Goal: Check status: Check status

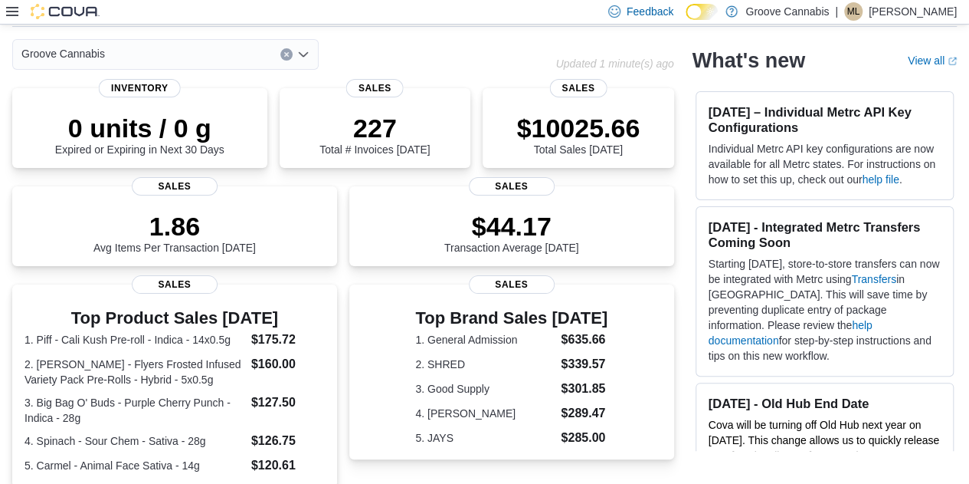
scroll to position [61, 0]
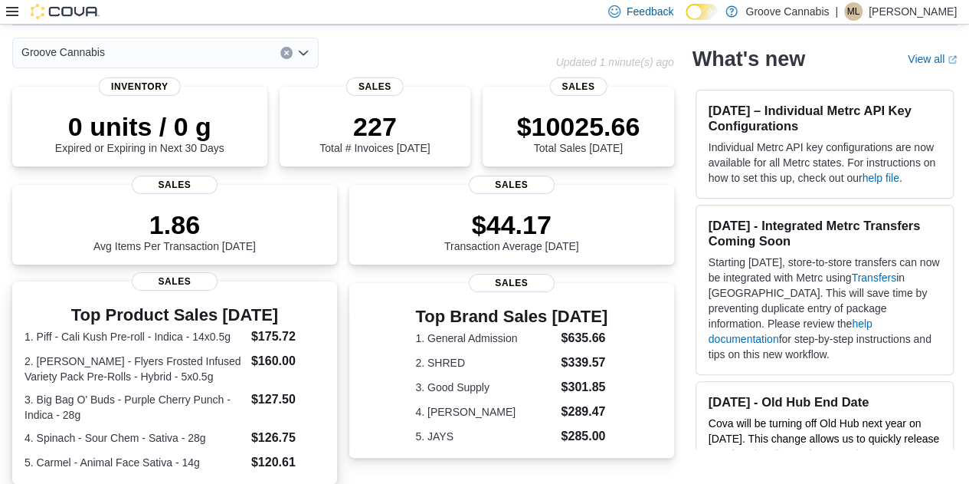
click at [182, 281] on span "Sales" at bounding box center [175, 281] width 86 height 18
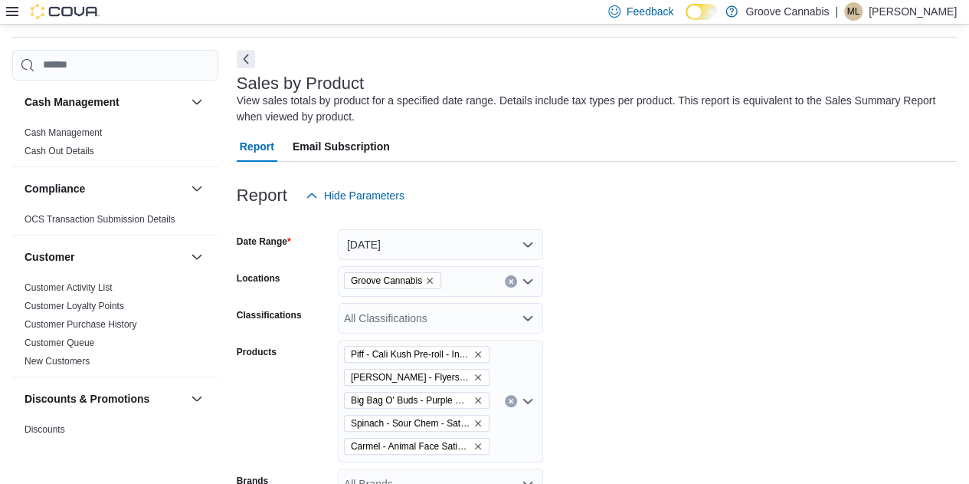
scroll to position [51, 0]
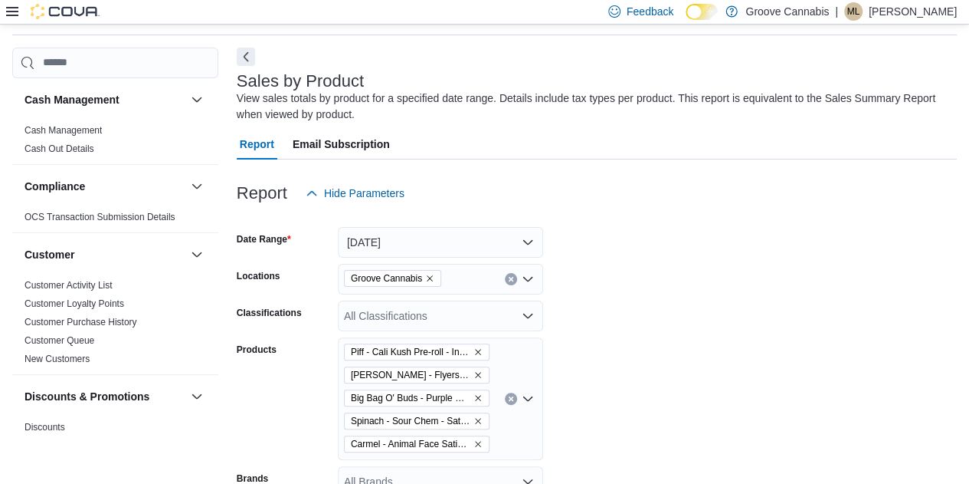
click at [515, 401] on button "Clear input" at bounding box center [511, 398] width 12 height 12
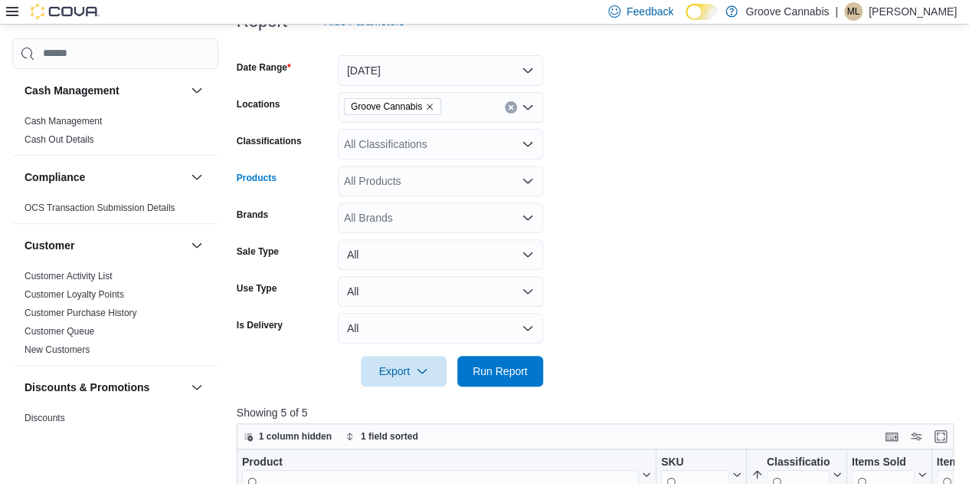
scroll to position [225, 0]
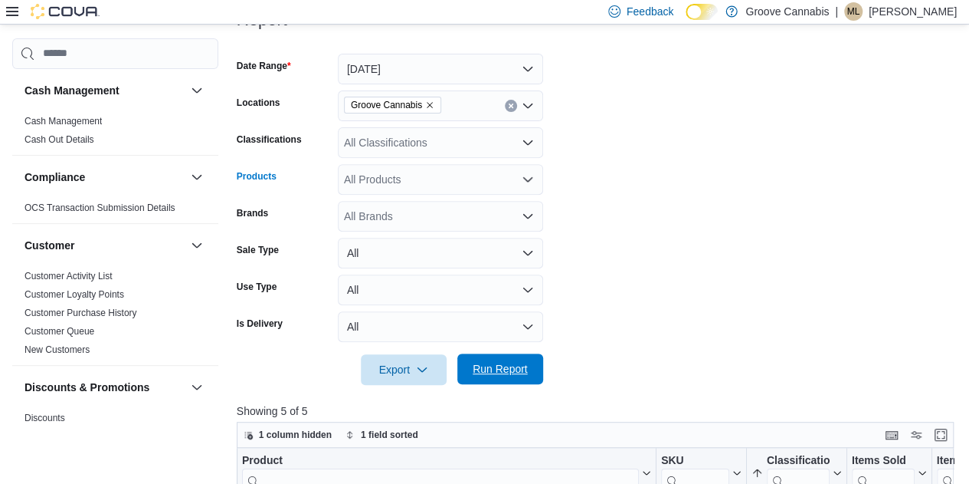
click at [495, 375] on span "Run Report" at bounding box center [500, 368] width 67 height 31
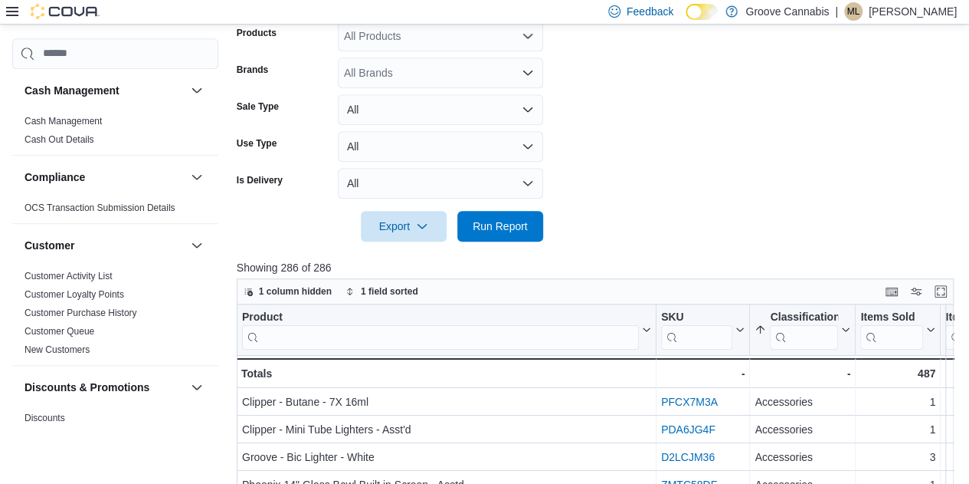
scroll to position [369, 0]
click at [949, 293] on button "Enter fullscreen" at bounding box center [941, 289] width 18 height 18
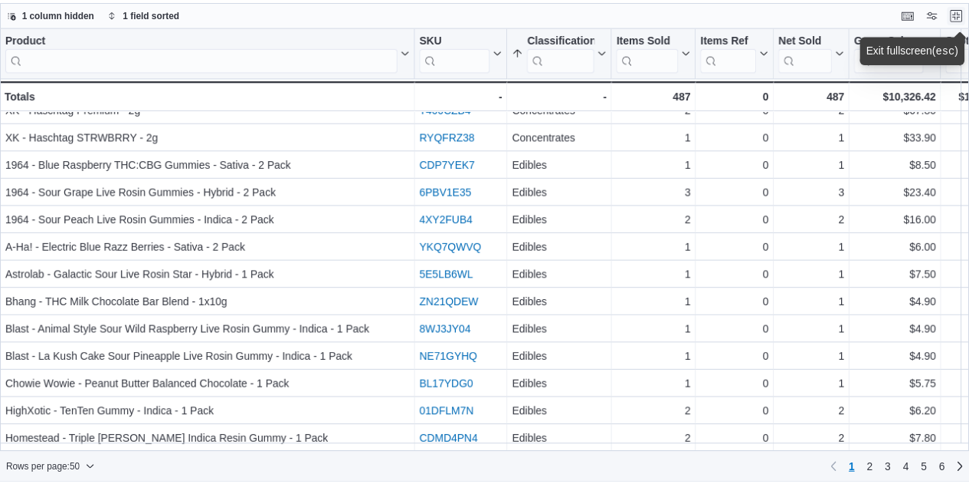
scroll to position [1043, 0]
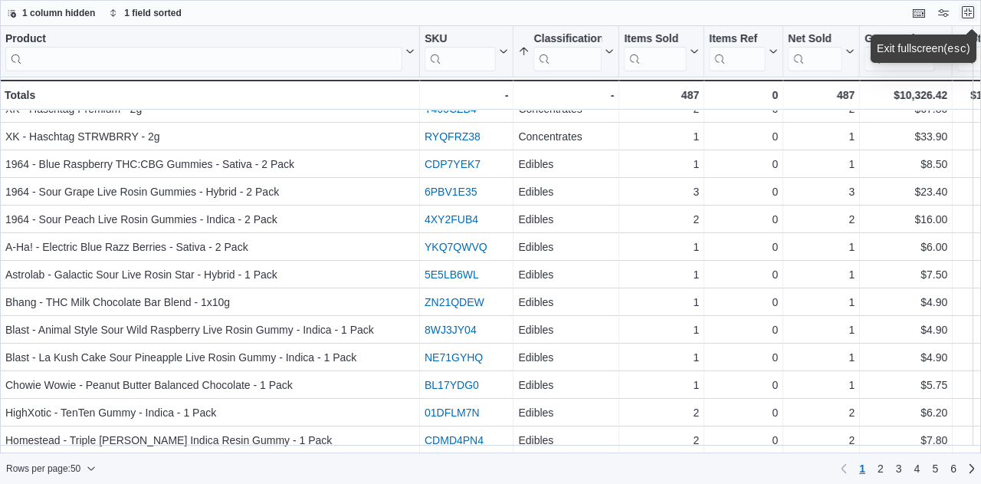
click at [964, 11] on button "Exit fullscreen" at bounding box center [968, 12] width 18 height 18
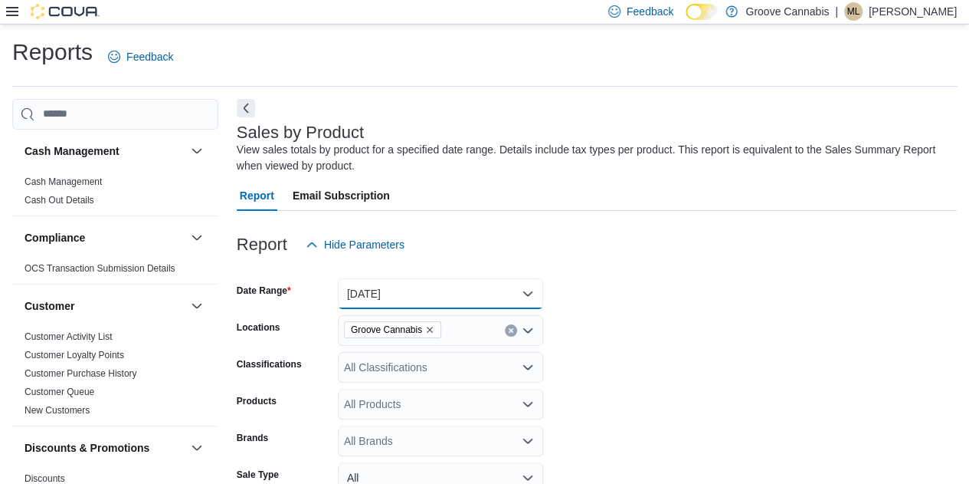
click at [529, 296] on button "[DATE]" at bounding box center [440, 293] width 205 height 31
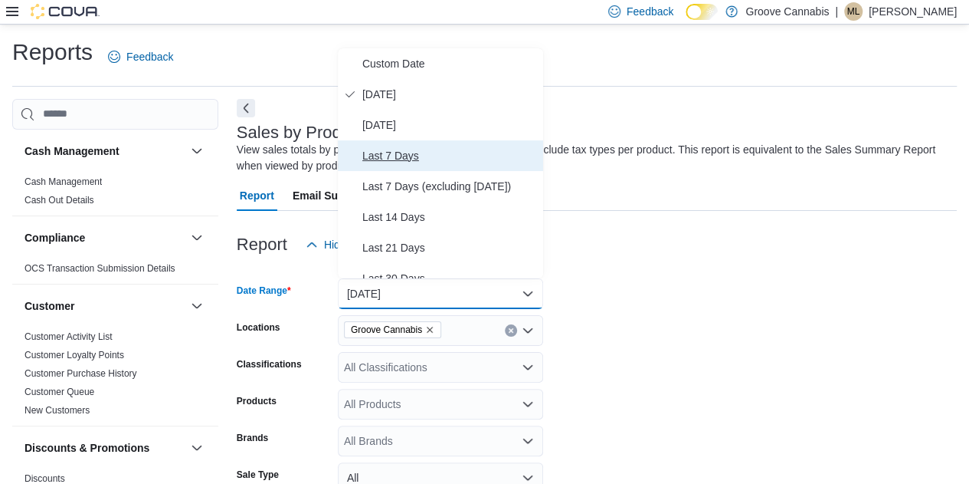
click at [387, 150] on span "Last 7 Days" at bounding box center [449, 155] width 175 height 18
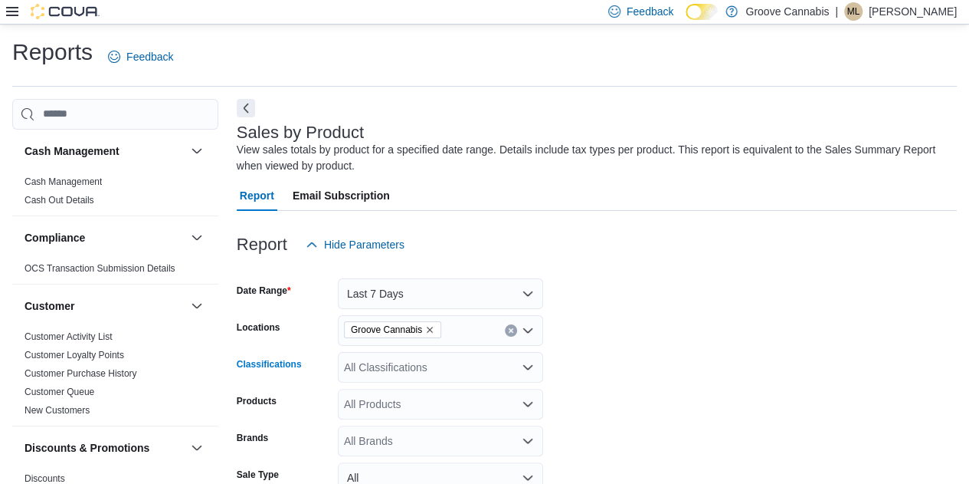
click at [382, 371] on div "All Classifications" at bounding box center [440, 367] width 205 height 31
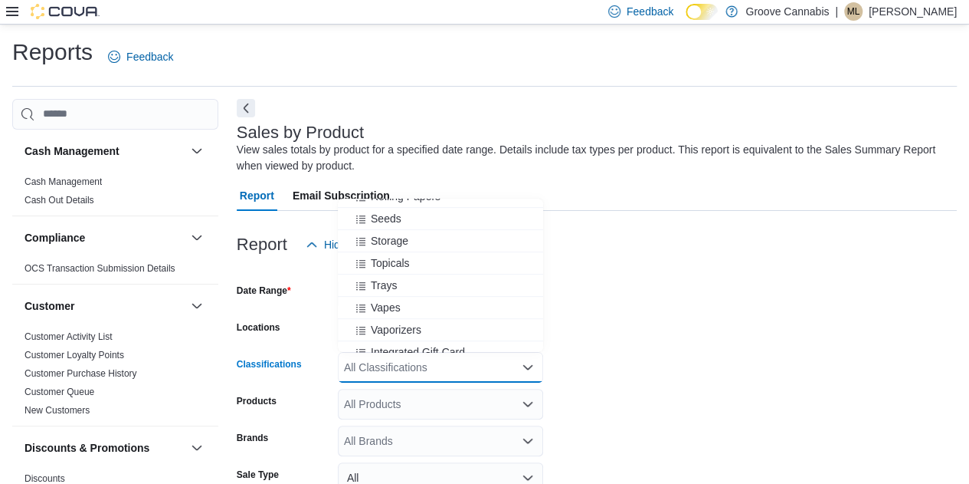
scroll to position [399, 0]
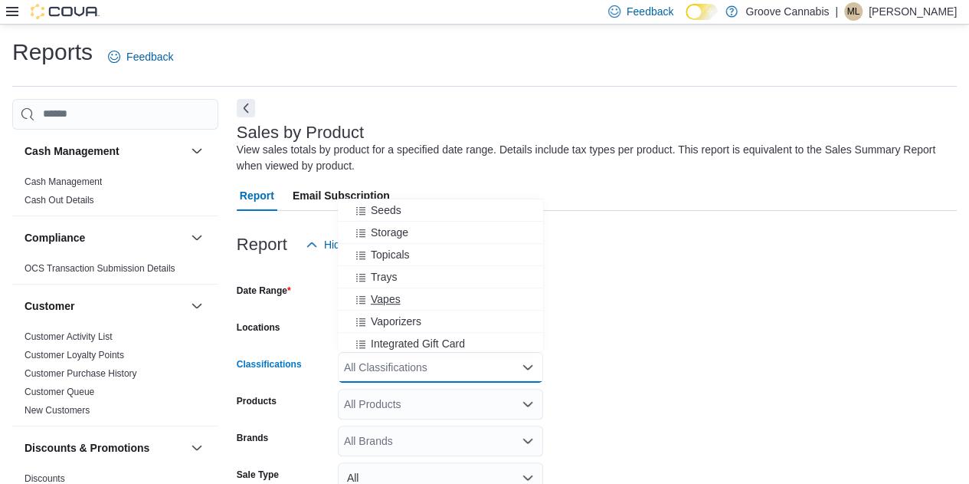
click at [388, 293] on span "Vapes" at bounding box center [386, 298] width 30 height 15
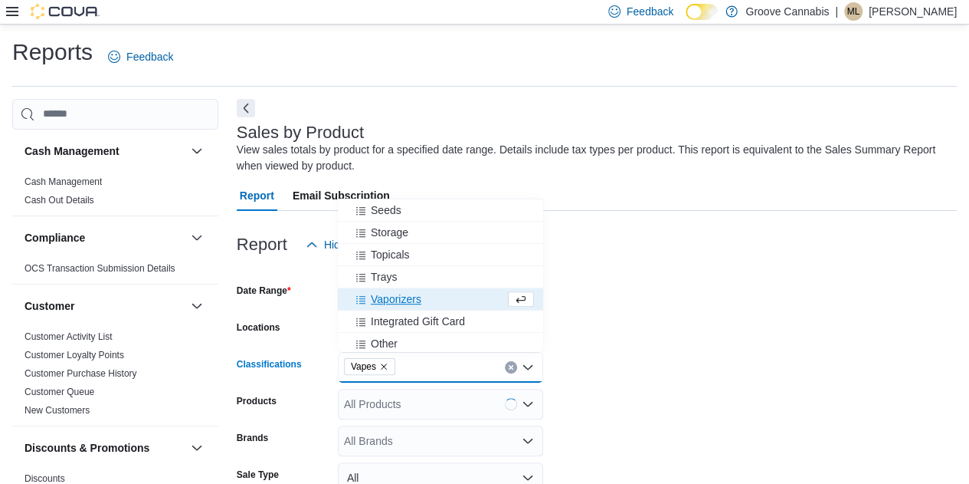
click at [713, 261] on div at bounding box center [597, 269] width 720 height 18
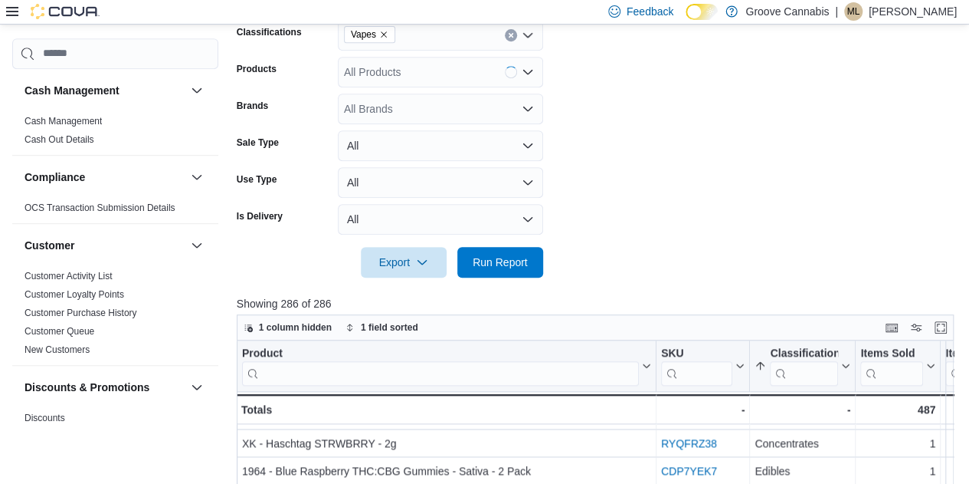
scroll to position [336, 0]
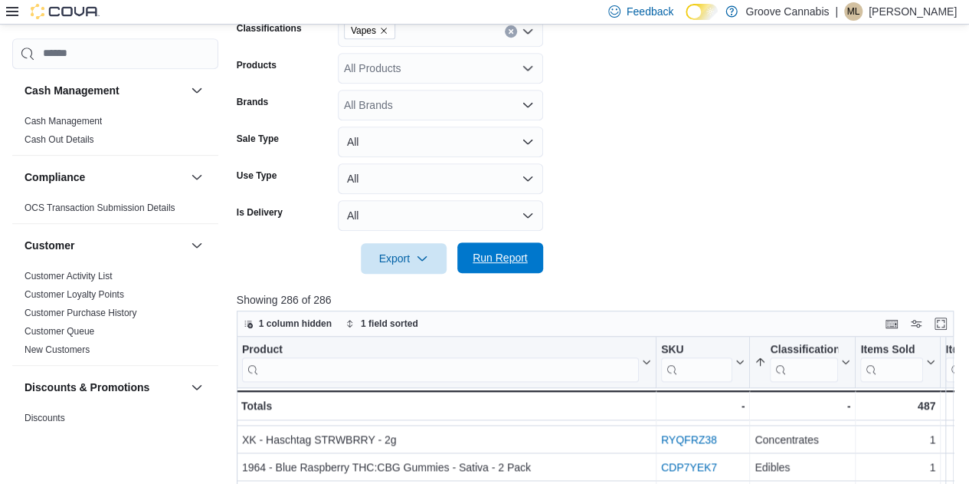
click at [500, 264] on span "Run Report" at bounding box center [500, 257] width 55 height 15
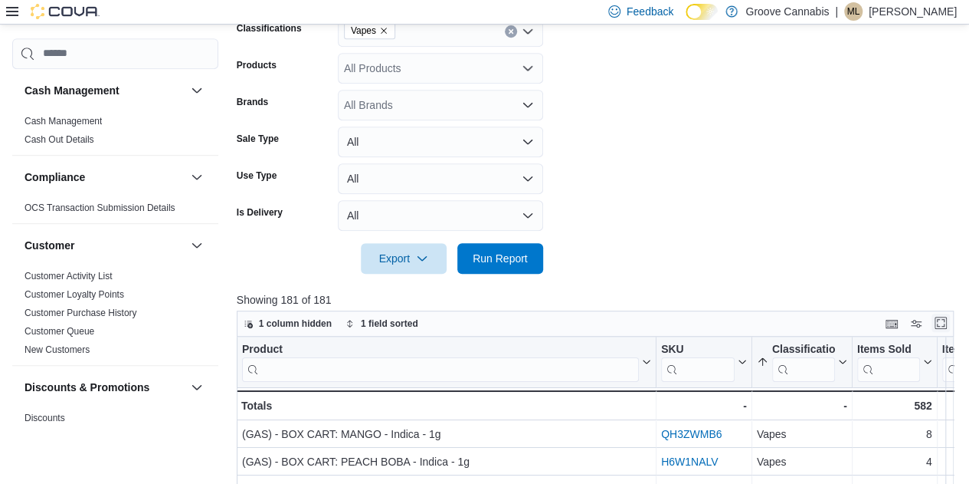
click at [945, 326] on button "Enter fullscreen" at bounding box center [941, 322] width 18 height 18
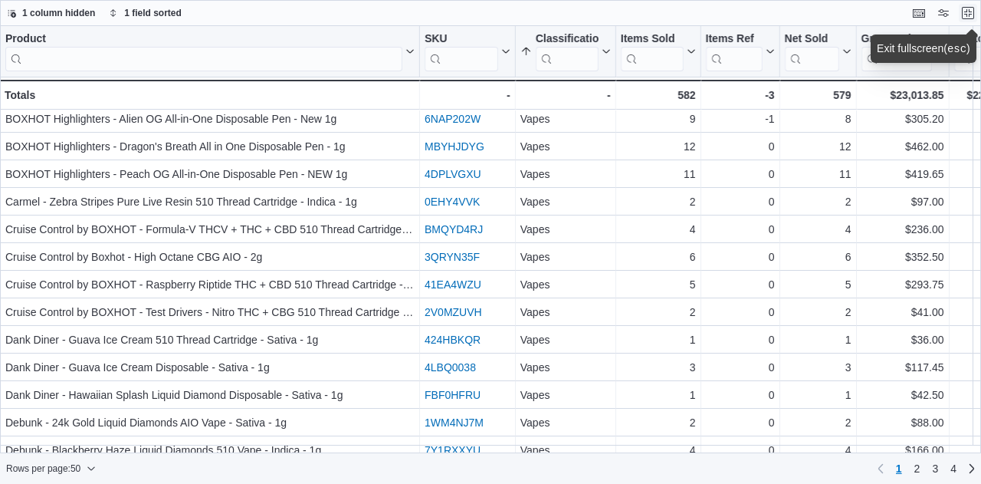
scroll to position [1043, 0]
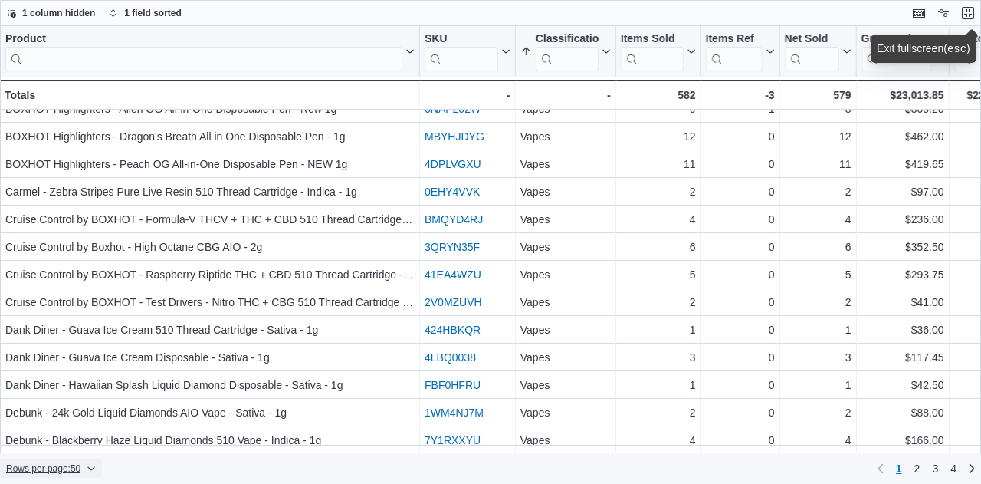
click at [51, 471] on span "Rows per page : 50" at bounding box center [43, 468] width 74 height 12
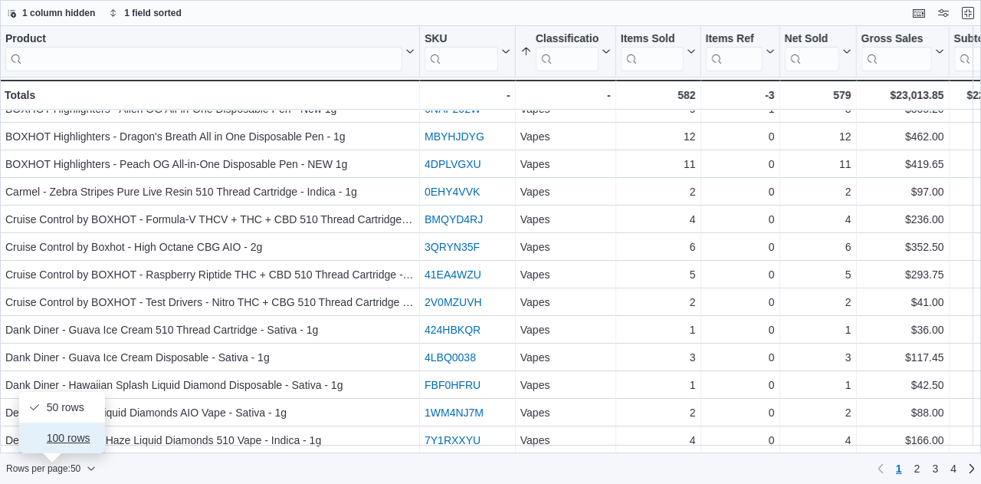
click at [67, 445] on button "100 rows" at bounding box center [62, 437] width 86 height 31
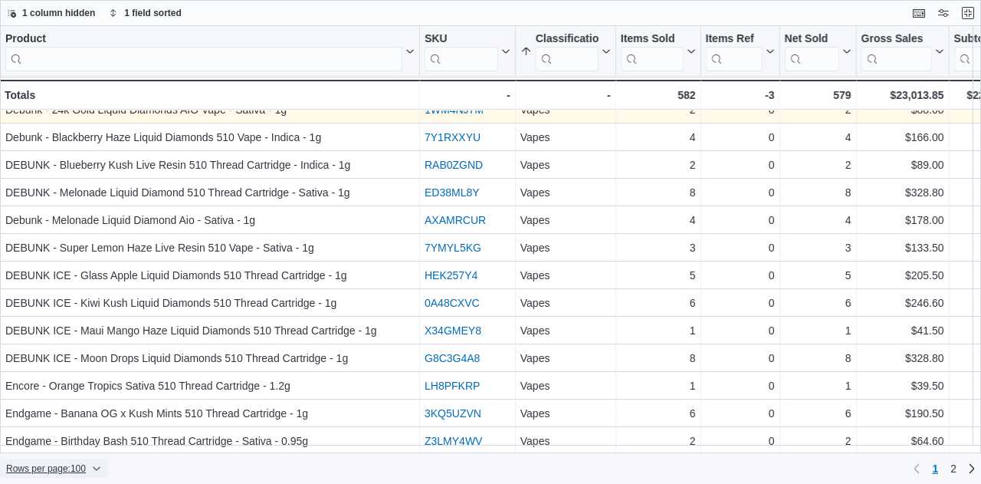
scroll to position [1340, 0]
